Goal: Navigation & Orientation: Find specific page/section

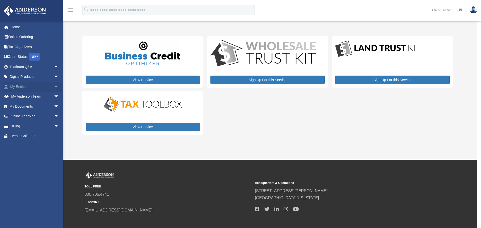
click at [16, 84] on link "My Entities arrow_drop_down" at bounding box center [35, 87] width 63 height 10
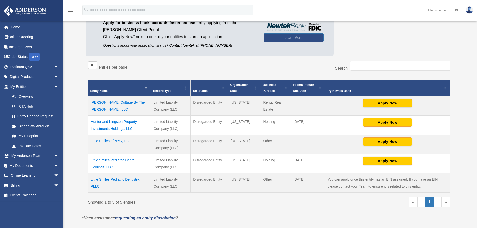
scroll to position [50, 0]
click at [39, 133] on link "My Blueprint" at bounding box center [36, 136] width 59 height 10
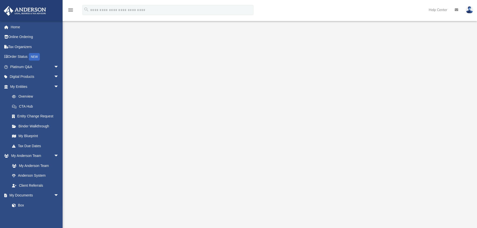
click at [436, 58] on div at bounding box center [269, 135] width 373 height 200
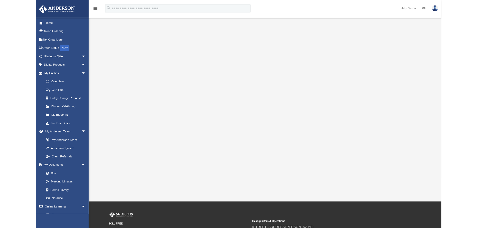
scroll to position [16, 0]
